Goal: Information Seeking & Learning: Learn about a topic

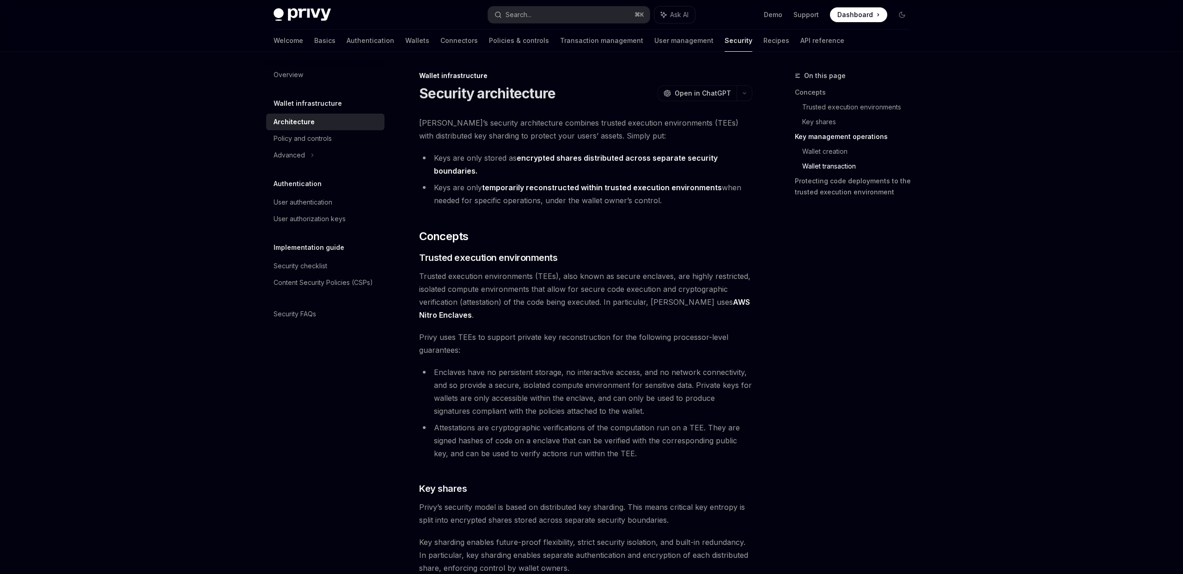
scroll to position [1753, 0]
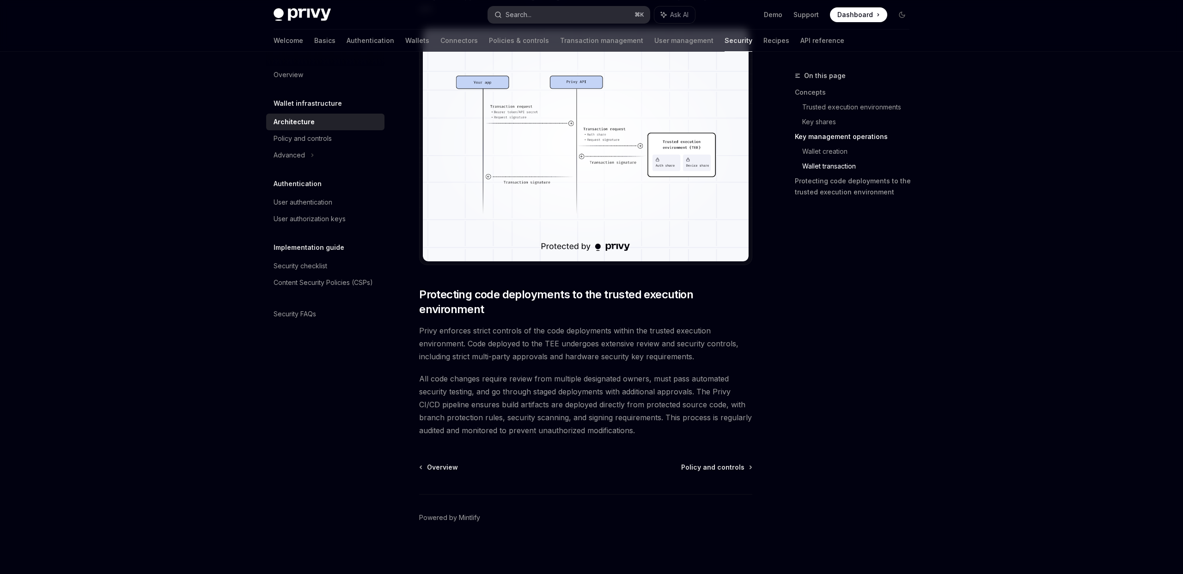
click at [572, 12] on button "Search... ⌘ K" at bounding box center [569, 14] width 162 height 17
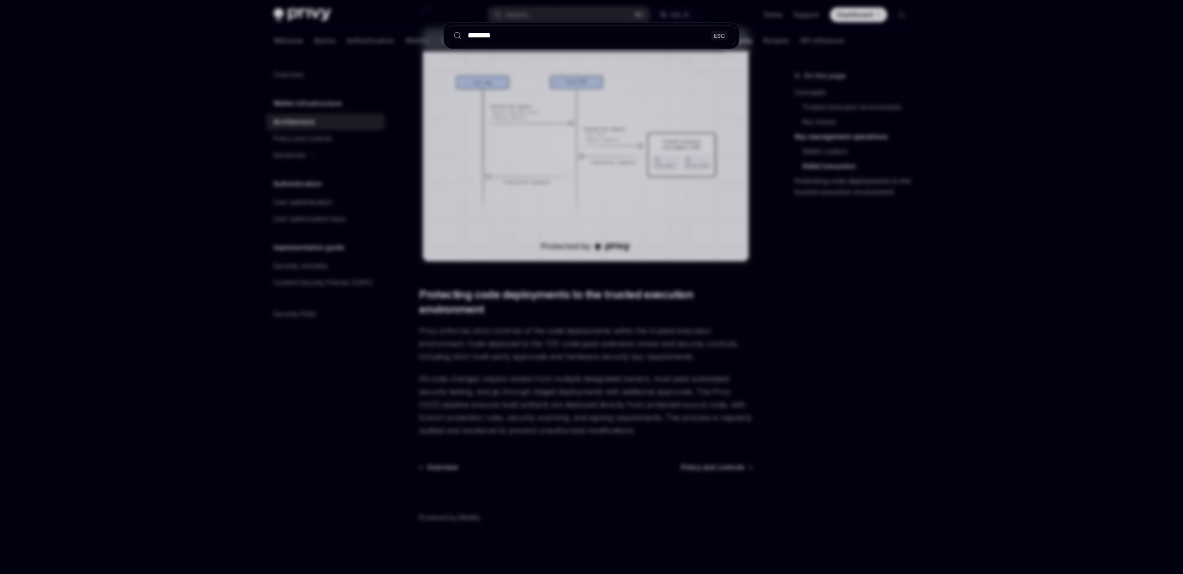
type input "*******"
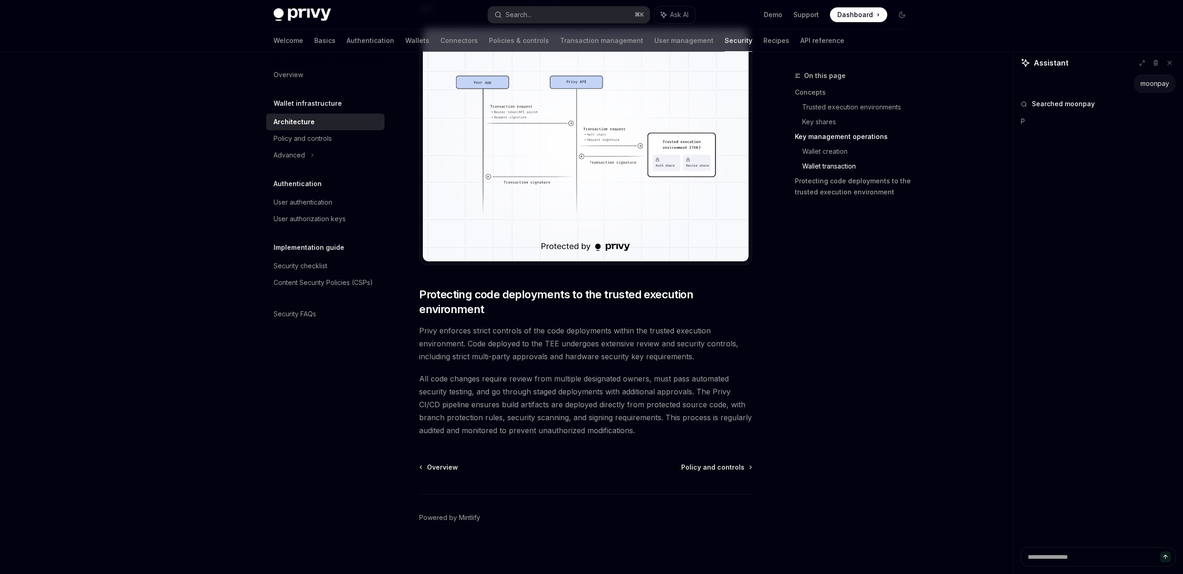
type textarea "*"
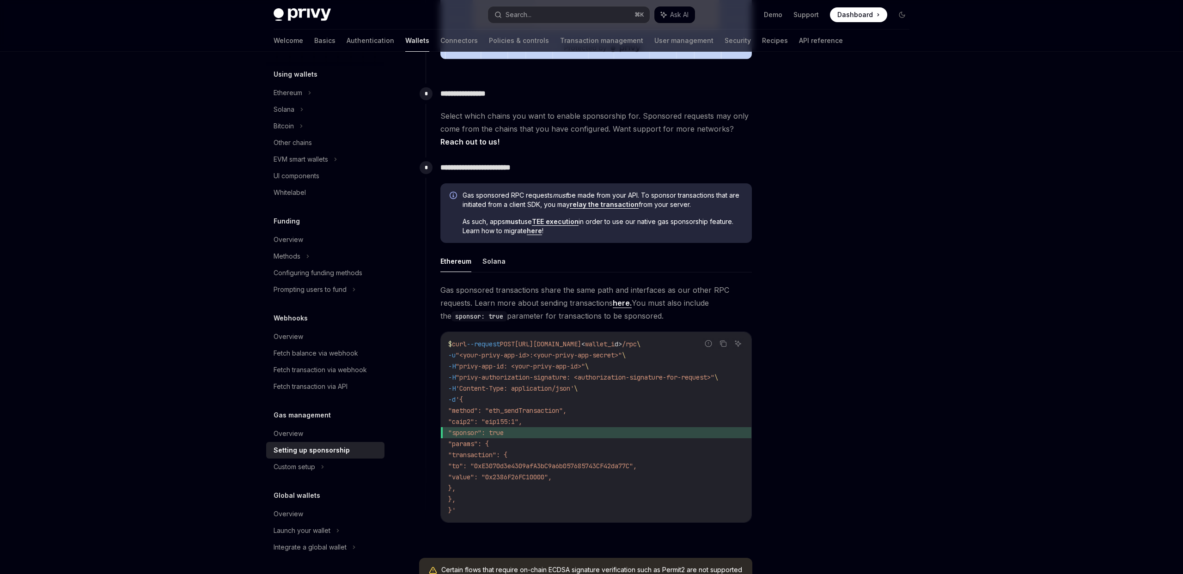
scroll to position [392, 0]
click at [338, 277] on div "Configuring funding methods" at bounding box center [318, 273] width 89 height 11
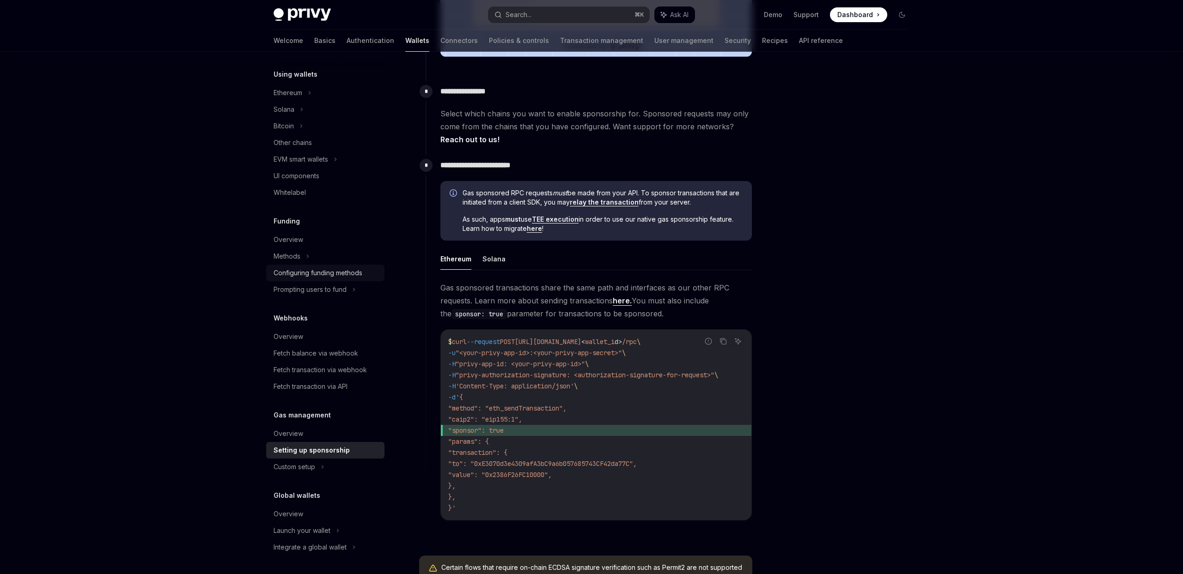
click at [330, 271] on div "Configuring funding methods" at bounding box center [318, 273] width 89 height 11
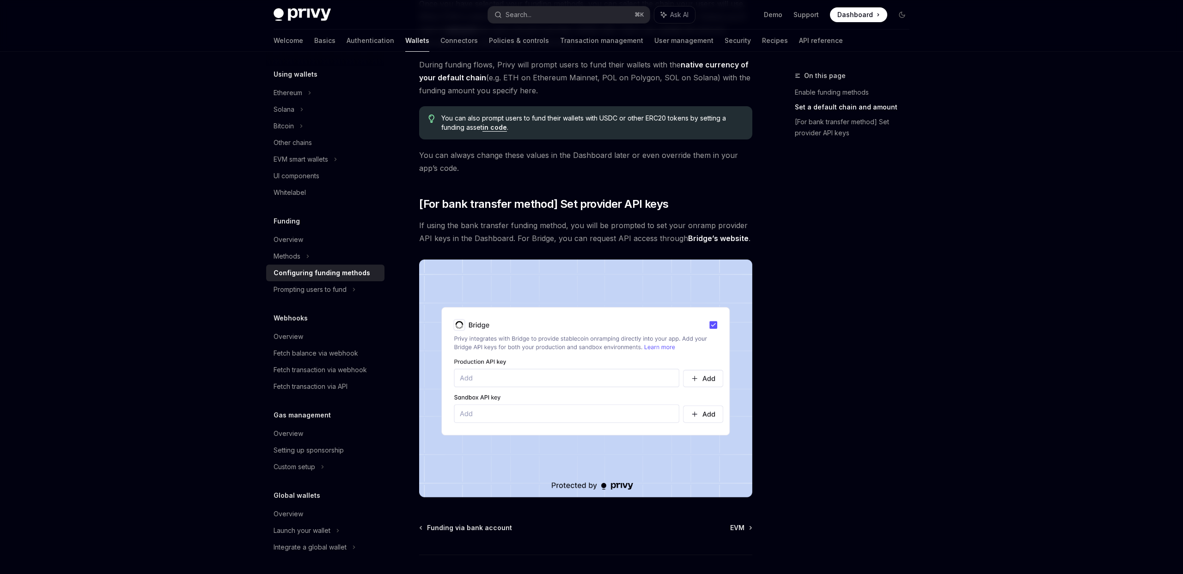
scroll to position [644, 0]
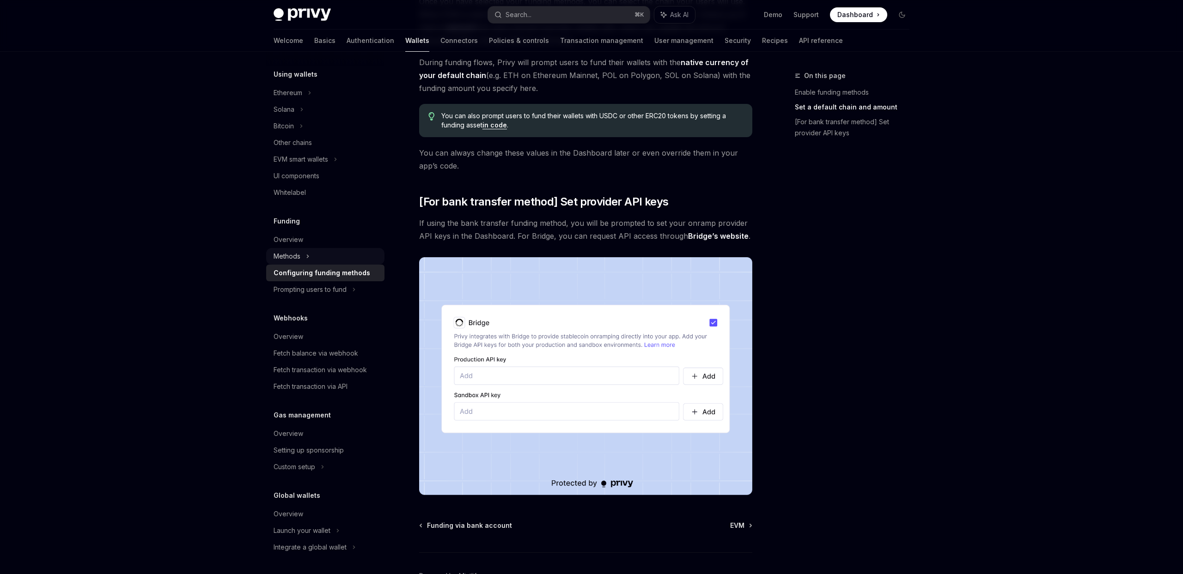
click at [328, 262] on div "Methods" at bounding box center [325, 256] width 118 height 17
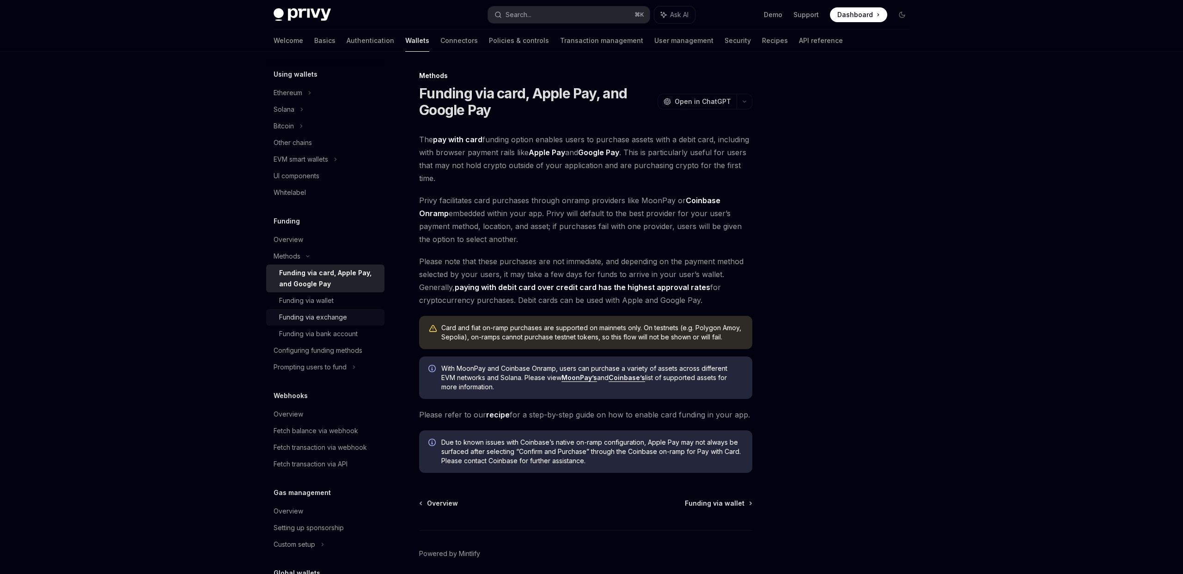
click at [358, 322] on div "Funding via exchange" at bounding box center [329, 317] width 100 height 11
type textarea "*"
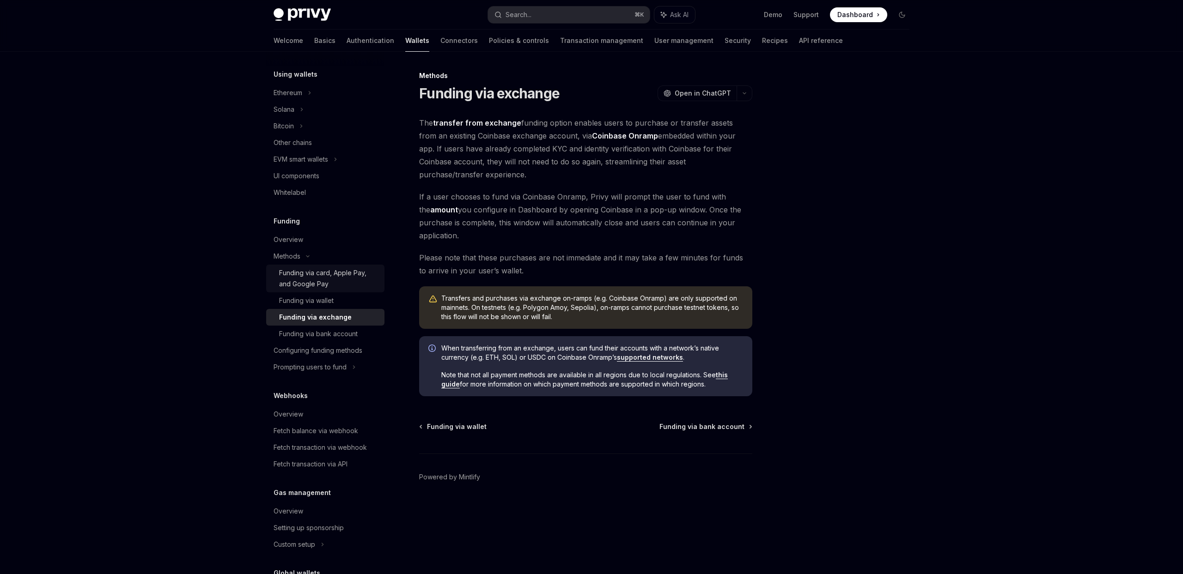
click at [361, 278] on div "Funding via card, Apple Pay, and Google Pay" at bounding box center [329, 279] width 100 height 22
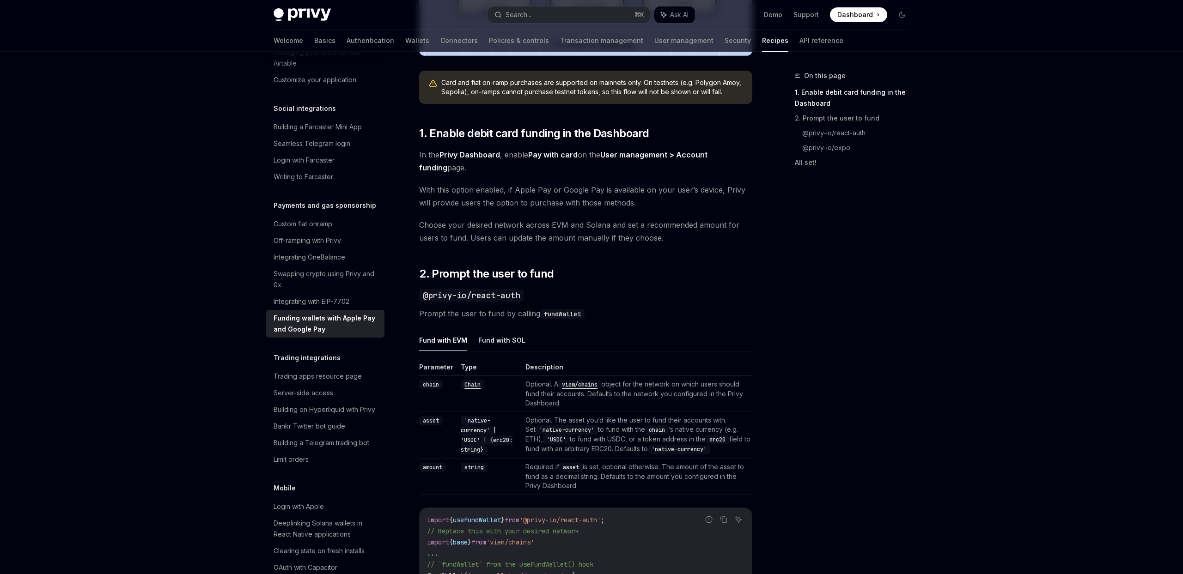
scroll to position [405, 0]
click at [341, 251] on link "Integrating OneBalance" at bounding box center [325, 257] width 118 height 17
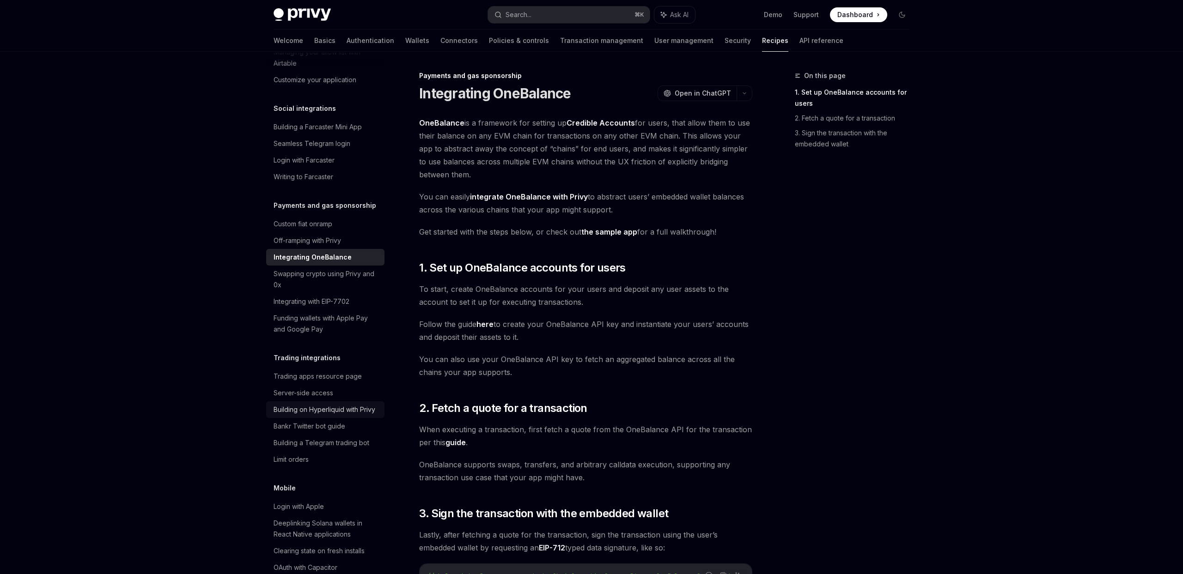
click at [335, 404] on link "Building on Hyperliquid with Privy" at bounding box center [325, 409] width 118 height 17
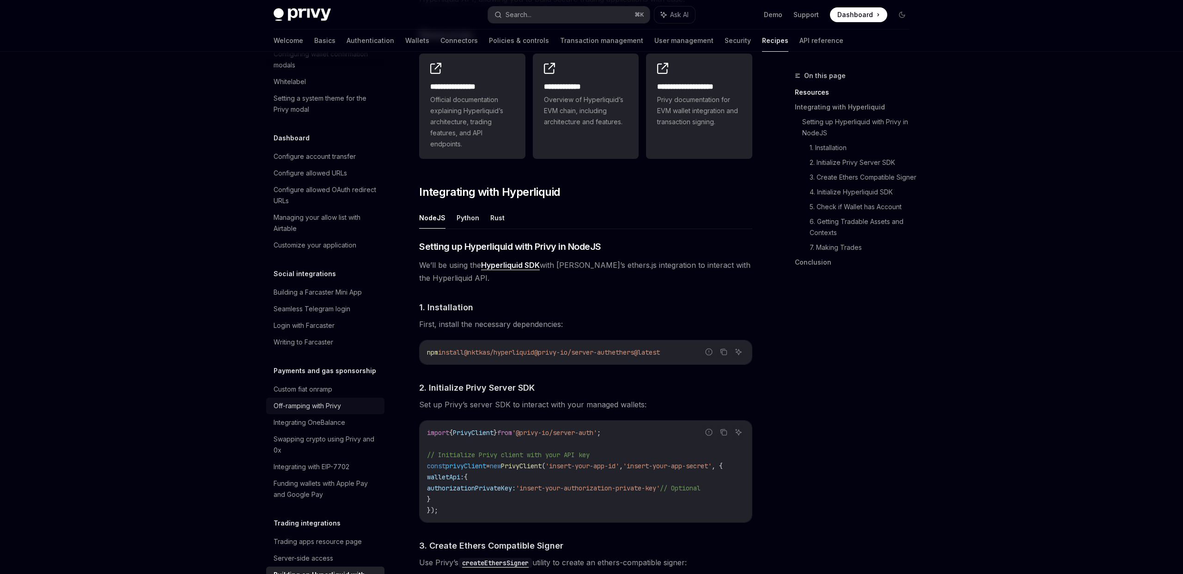
scroll to position [518, 0]
click at [328, 400] on div "Off-ramping with Privy" at bounding box center [307, 405] width 67 height 11
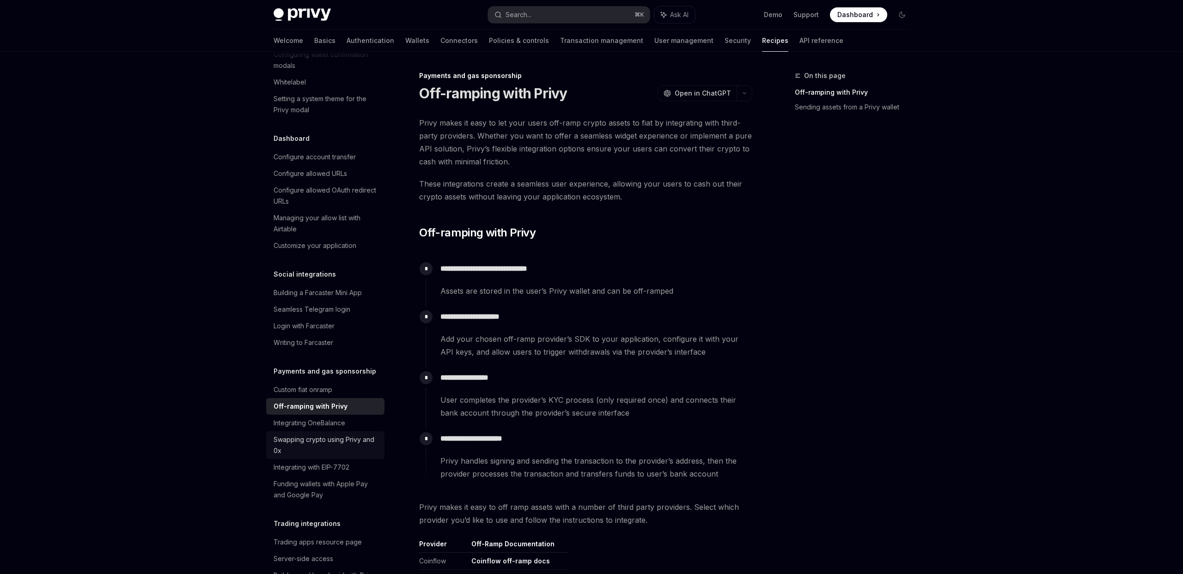
click at [319, 432] on link "Swapping crypto using Privy and 0x" at bounding box center [325, 446] width 118 height 28
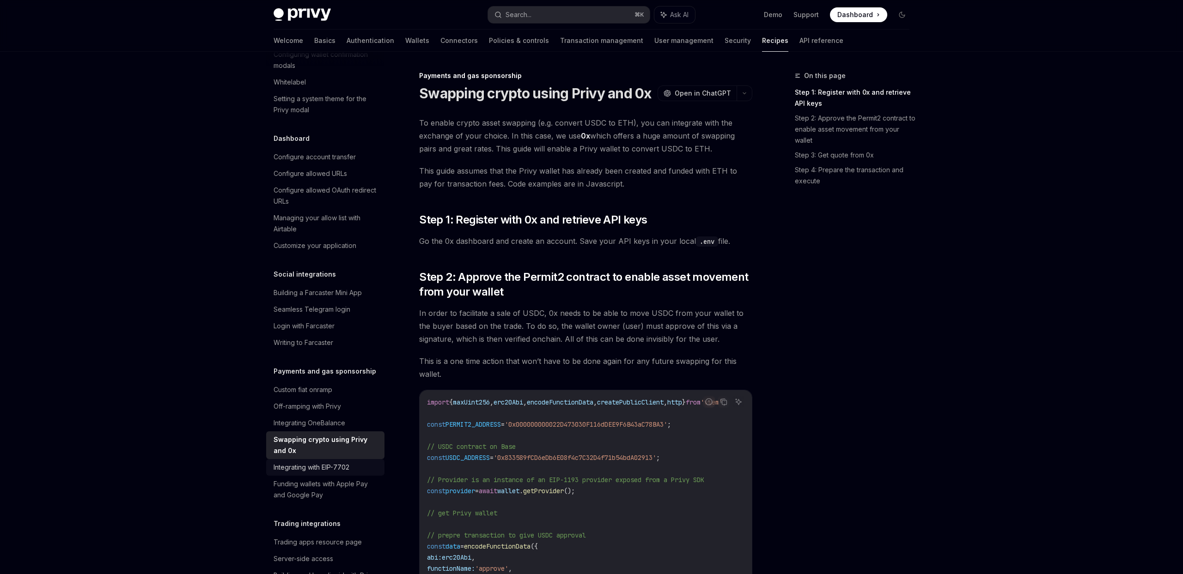
click at [343, 462] on div "Integrating with EIP-7702" at bounding box center [312, 467] width 76 height 11
type textarea "*"
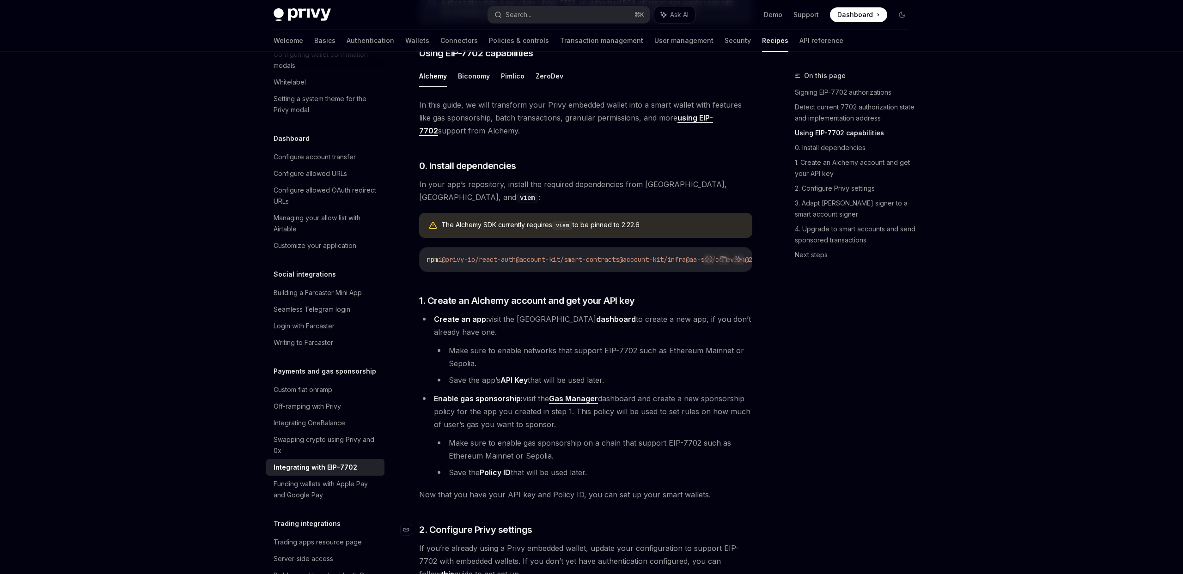
scroll to position [653, 0]
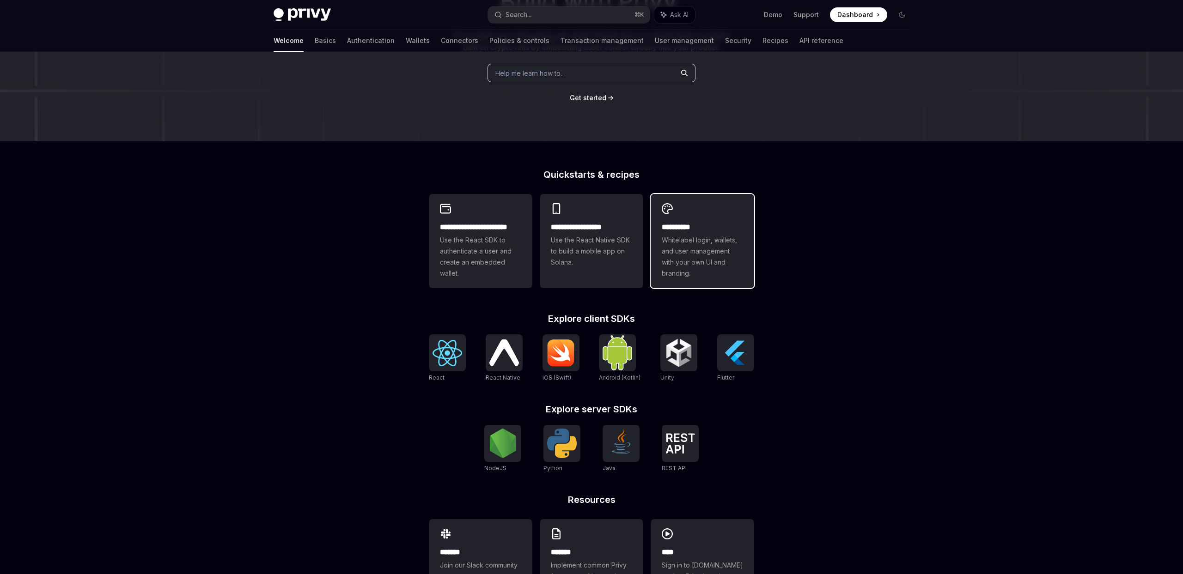
scroll to position [160, 0]
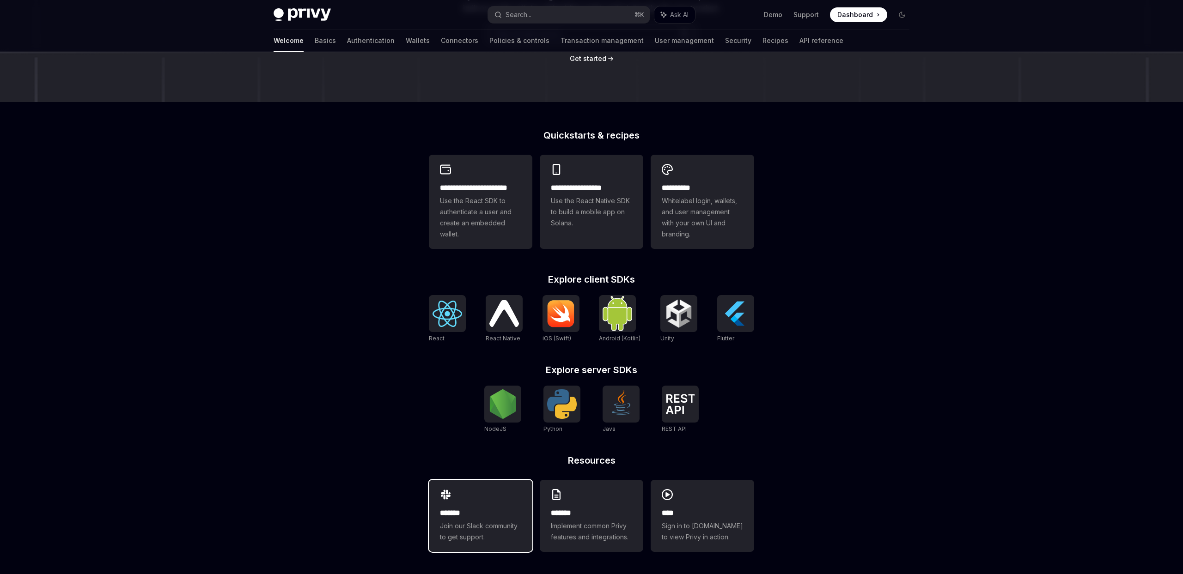
click at [496, 504] on div "******* Join our Slack community to get support." at bounding box center [480, 516] width 103 height 72
